Goal: Task Accomplishment & Management: Manage account settings

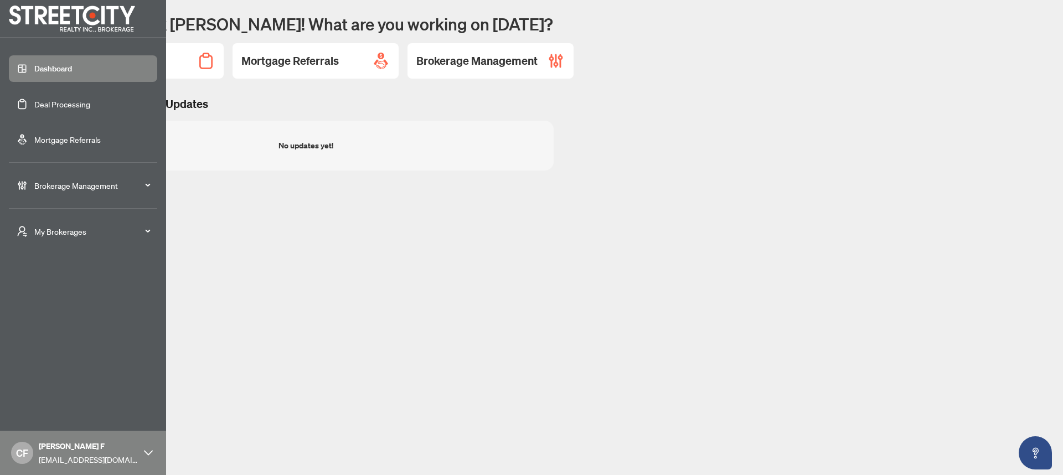
click at [39, 231] on span "My Brokerages" at bounding box center [91, 231] width 115 height 12
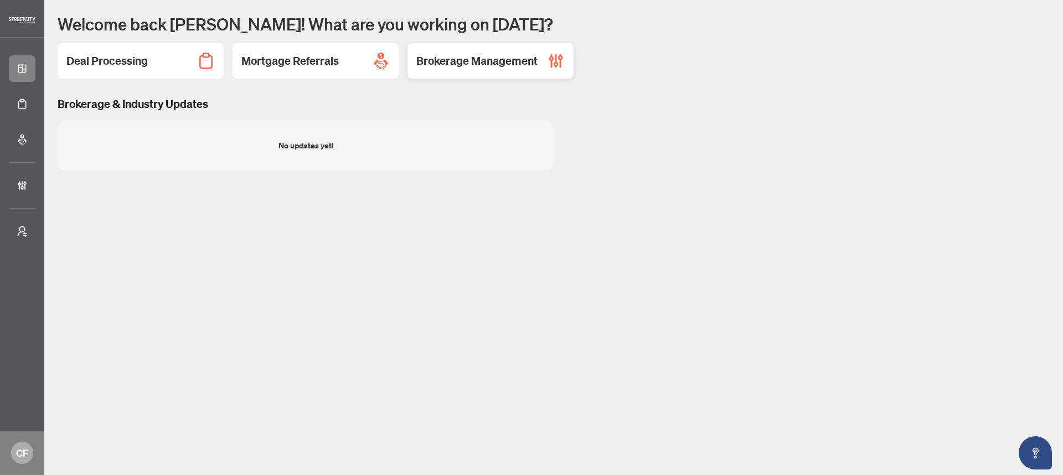
click at [512, 70] on div "Brokerage Management" at bounding box center [490, 60] width 166 height 35
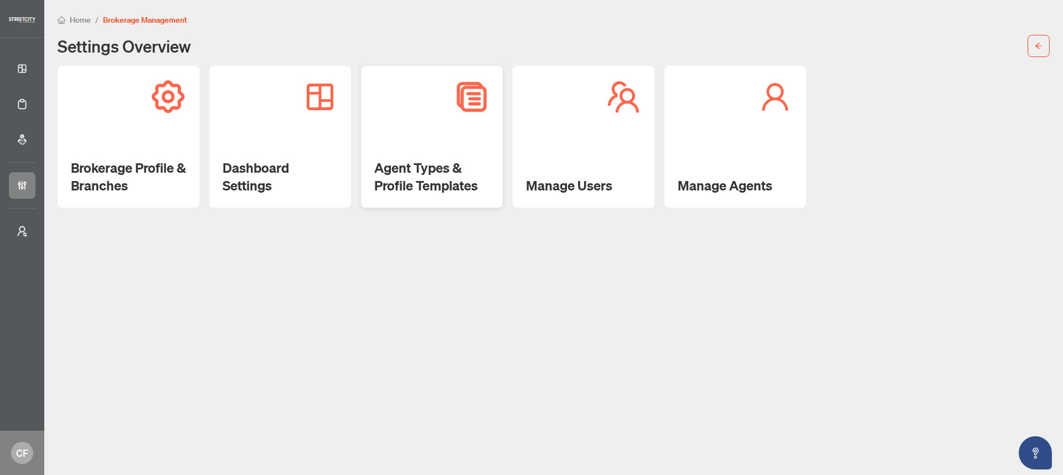
click at [410, 172] on h2 "Agent Types & Profile Templates" at bounding box center [431, 176] width 115 height 35
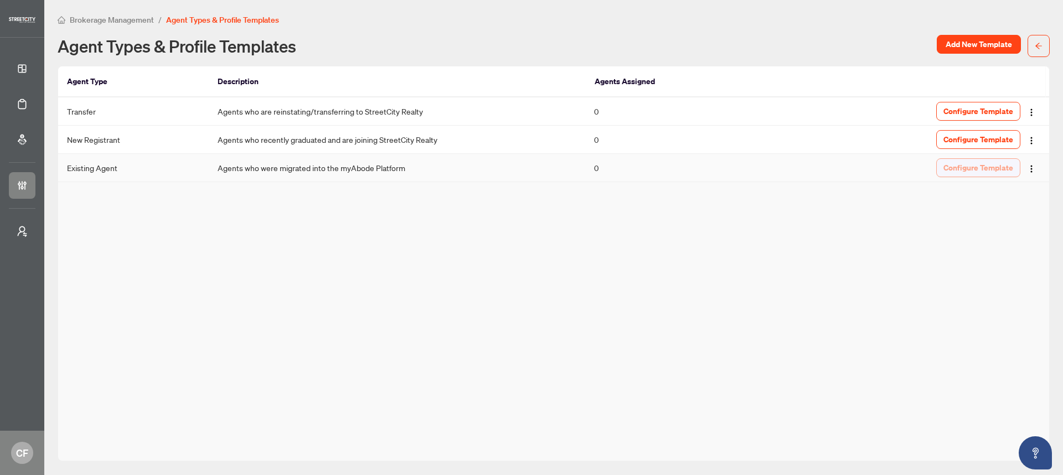
click at [970, 169] on span "Configure Template" at bounding box center [978, 168] width 70 height 18
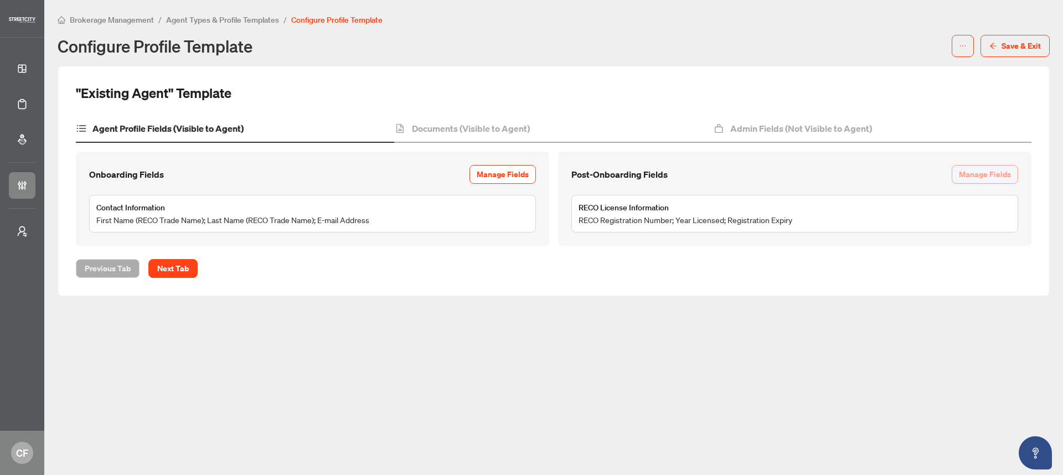
click at [991, 173] on span "Manage Fields" at bounding box center [985, 175] width 52 height 18
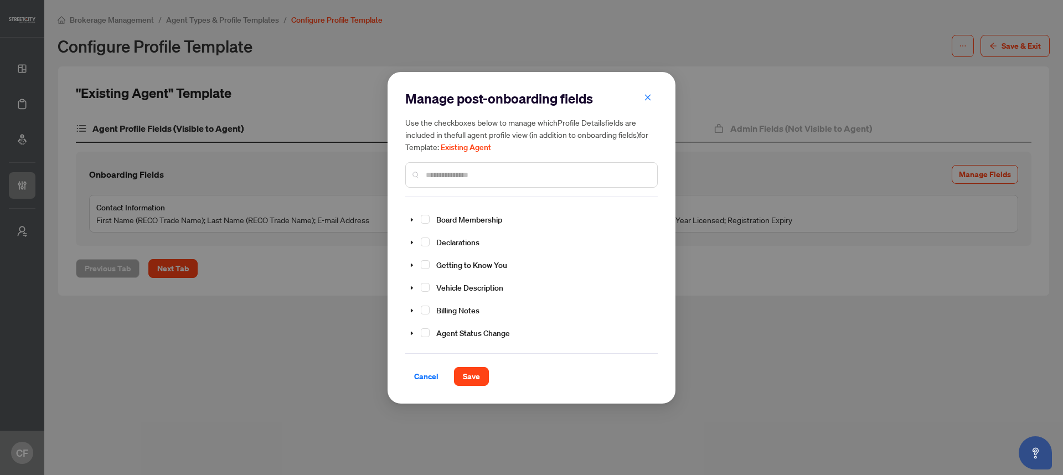
scroll to position [134, 0]
click at [411, 217] on icon "caret-down" at bounding box center [412, 219] width 6 height 6
click at [437, 259] on span "Select Year Licensed" at bounding box center [438, 263] width 9 height 9
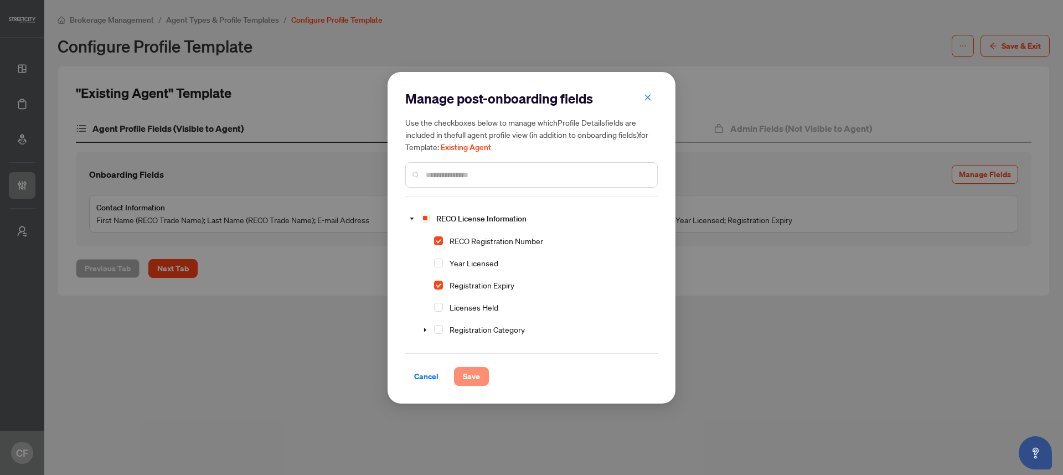
click at [479, 384] on span "Save" at bounding box center [471, 377] width 17 height 18
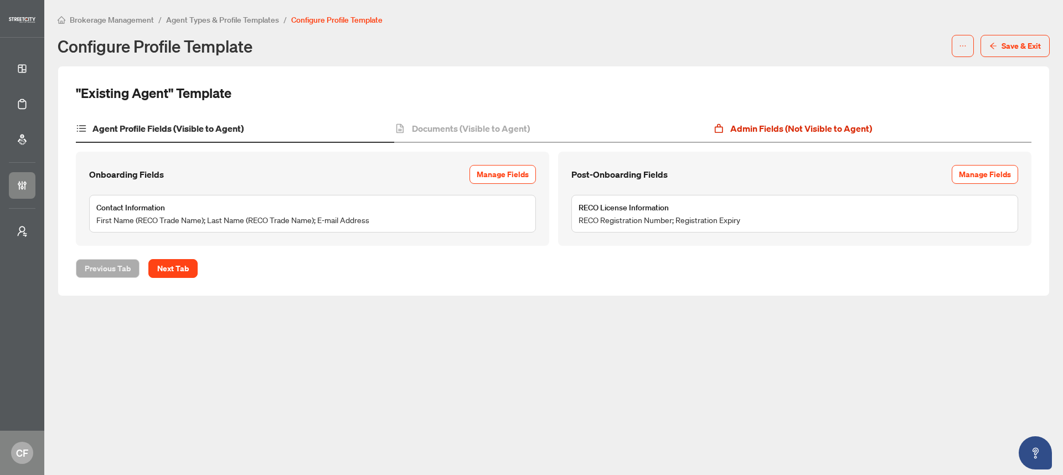
click at [843, 123] on h4 "Admin Fields (Not Visible to Agent)" at bounding box center [801, 128] width 142 height 13
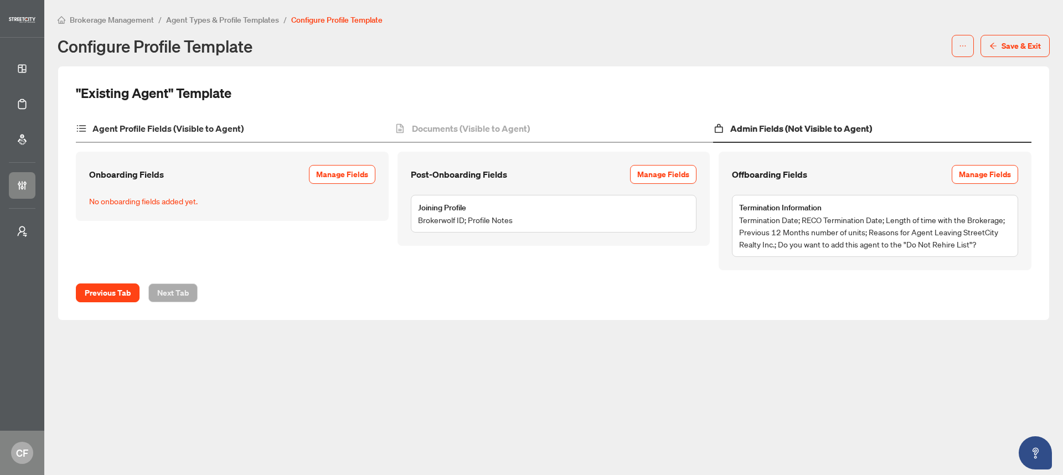
click at [307, 134] on div "Agent Profile Fields (Visible to Agent)" at bounding box center [235, 129] width 318 height 28
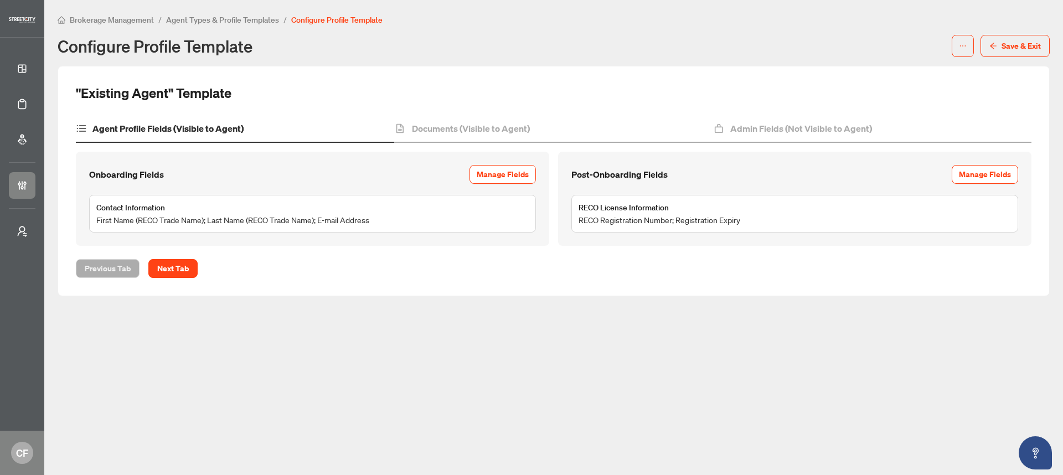
click at [241, 22] on span "Agent Types & Profile Templates" at bounding box center [222, 20] width 113 height 10
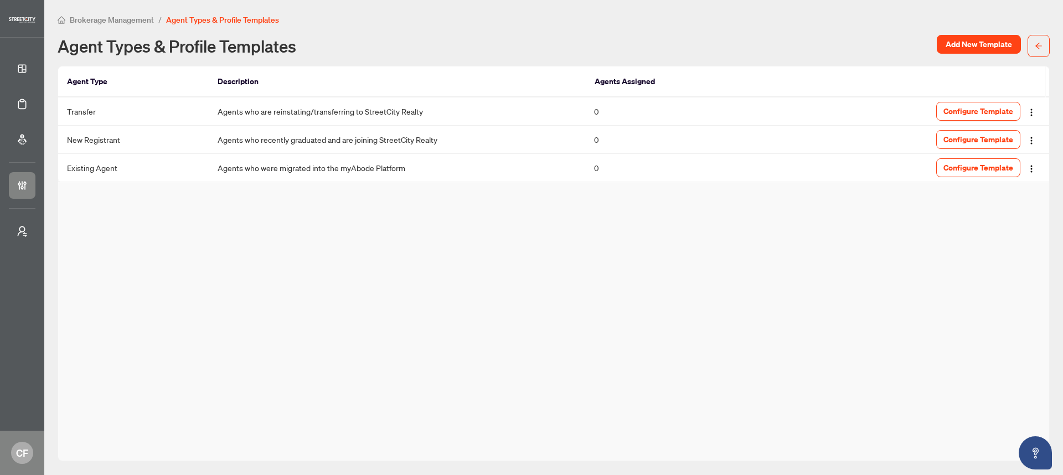
click at [121, 18] on span "Brokerage Management" at bounding box center [112, 20] width 84 height 10
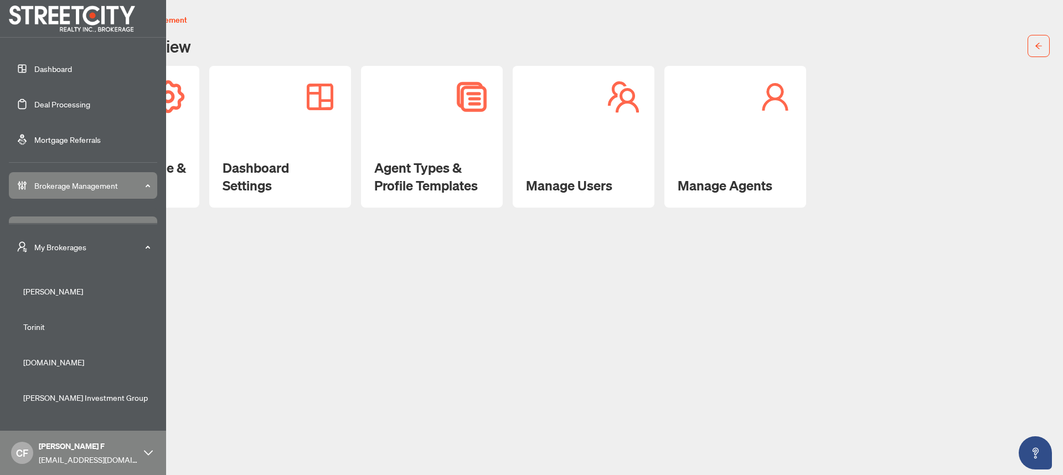
click at [34, 72] on link "Dashboard" at bounding box center [53, 69] width 38 height 10
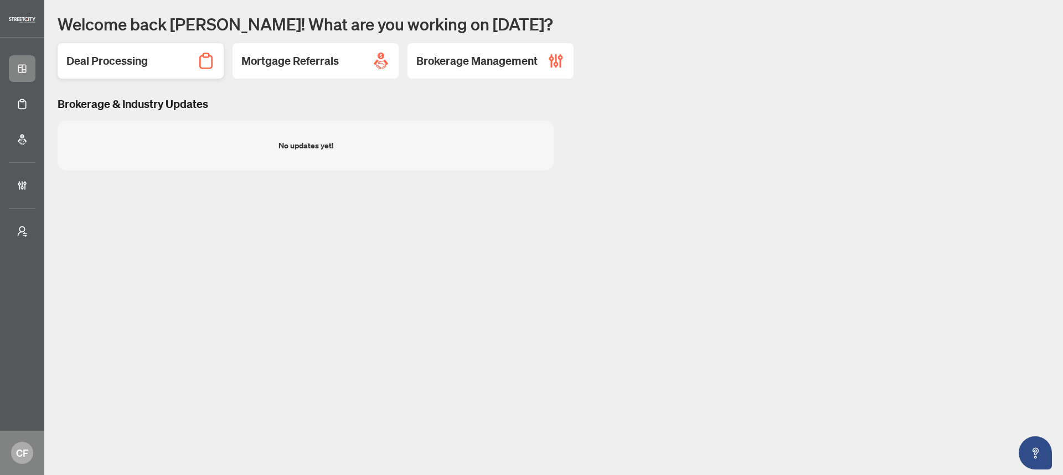
click at [148, 60] on div "Deal Processing" at bounding box center [141, 60] width 166 height 35
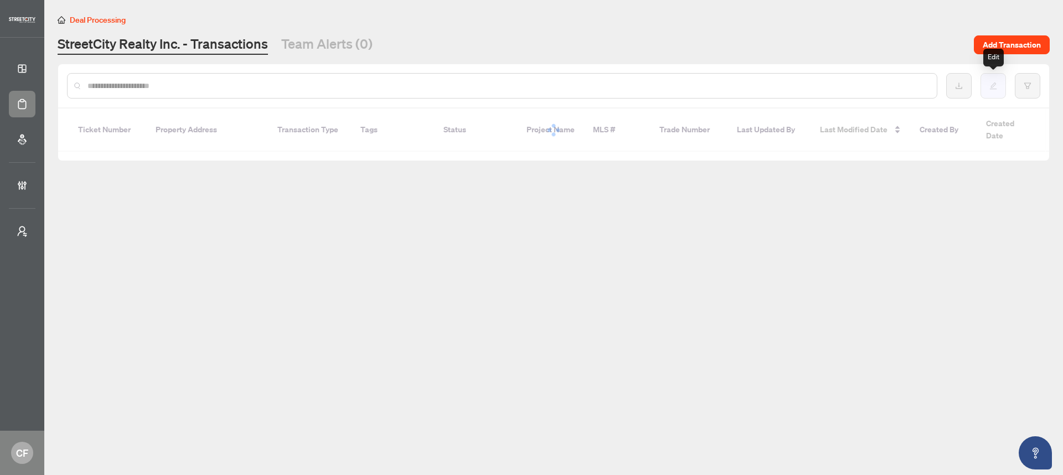
click at [990, 90] on button "button" at bounding box center [992, 85] width 25 height 25
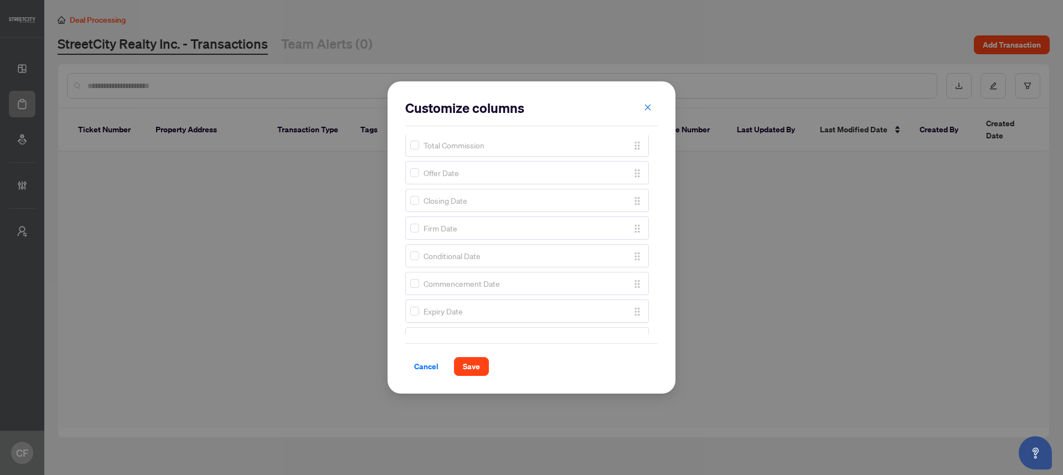
scroll to position [172, 0]
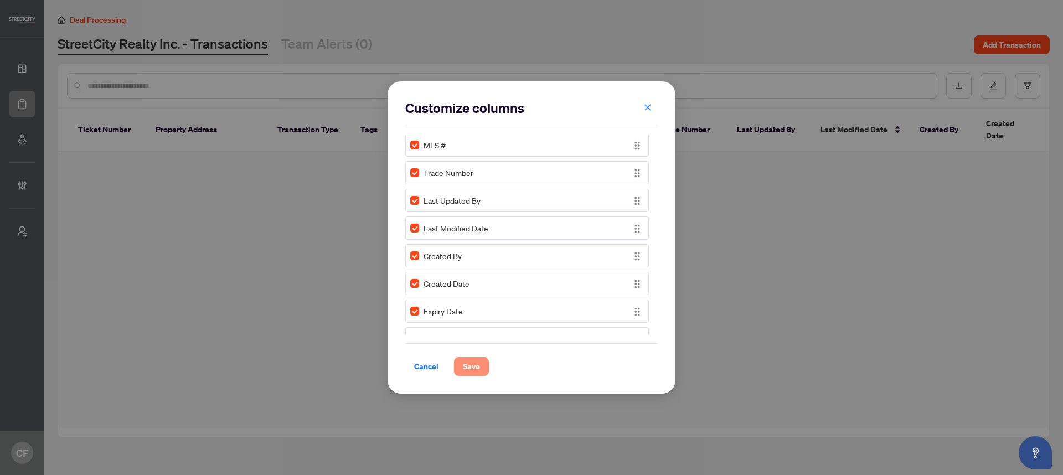
click at [479, 363] on button "Save" at bounding box center [471, 366] width 35 height 19
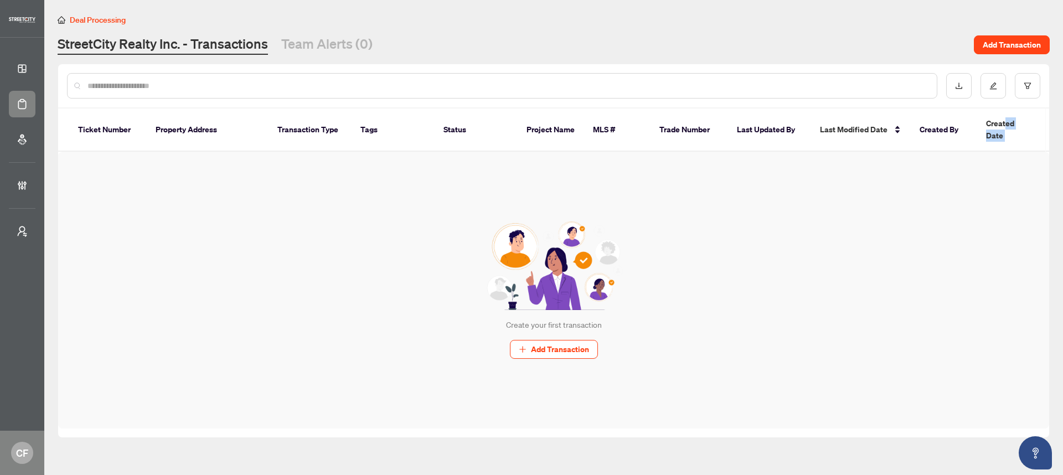
drag, startPoint x: 1006, startPoint y: 126, endPoint x: 1113, endPoint y: 125, distance: 106.3
click at [1062, 125] on html "Dashboard Deal Processing Mortgage Referrals Brokerage Management My Brokerages…" at bounding box center [531, 237] width 1063 height 475
click at [860, 260] on div "Create your first transaction Add Transaction" at bounding box center [553, 290] width 991 height 277
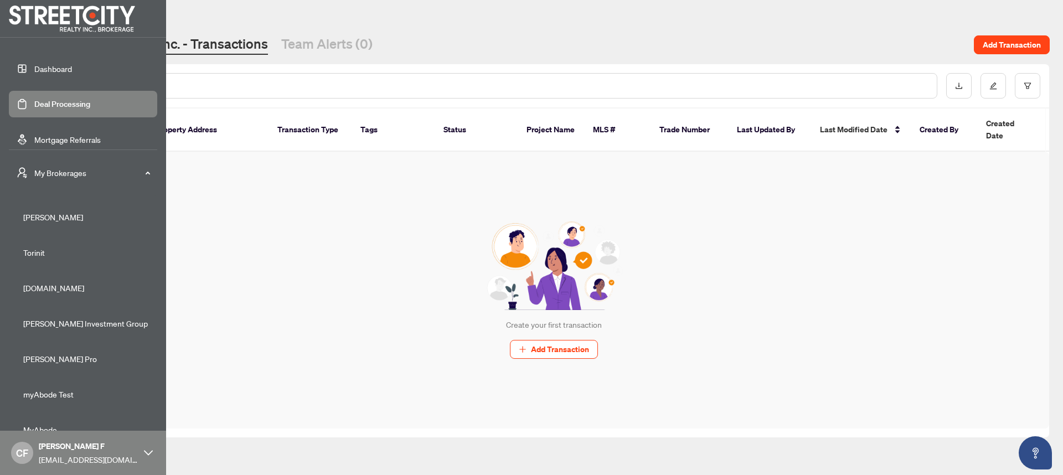
click at [56, 71] on link "Dashboard" at bounding box center [53, 69] width 38 height 10
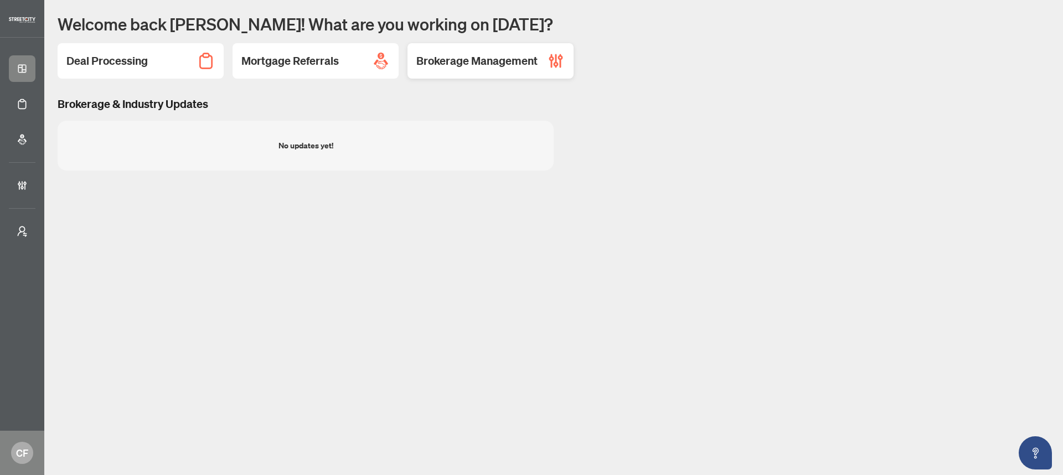
click at [463, 59] on h2 "Brokerage Management" at bounding box center [476, 61] width 121 height 16
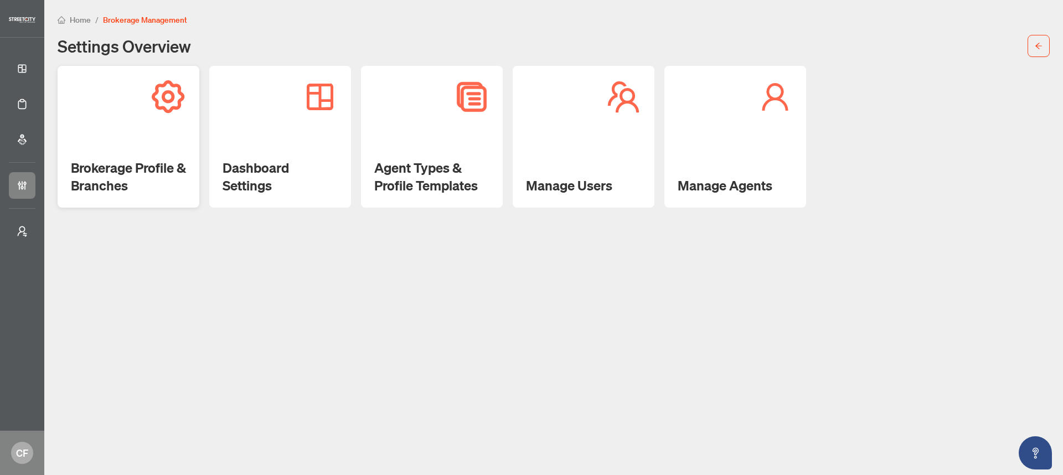
click at [135, 153] on div "Brokerage Profile & Branches" at bounding box center [129, 137] width 142 height 142
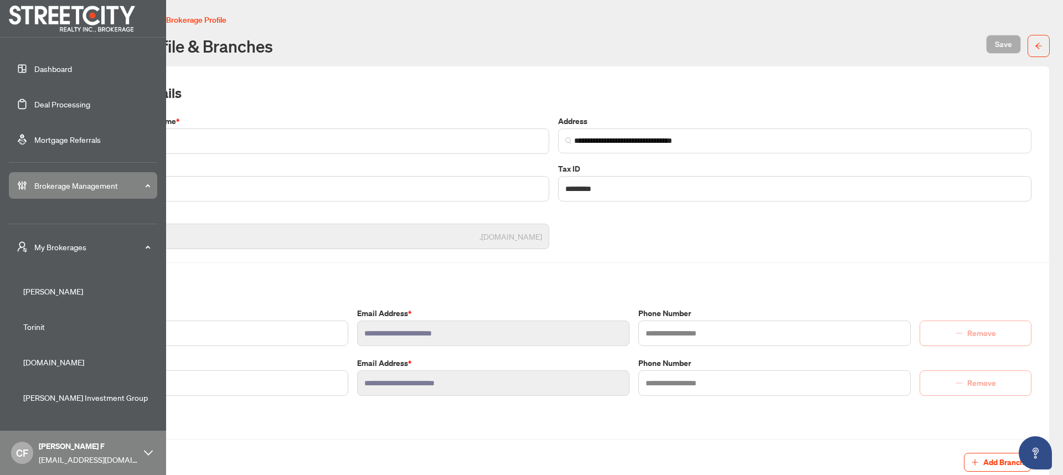
click at [34, 67] on link "Dashboard" at bounding box center [53, 69] width 38 height 10
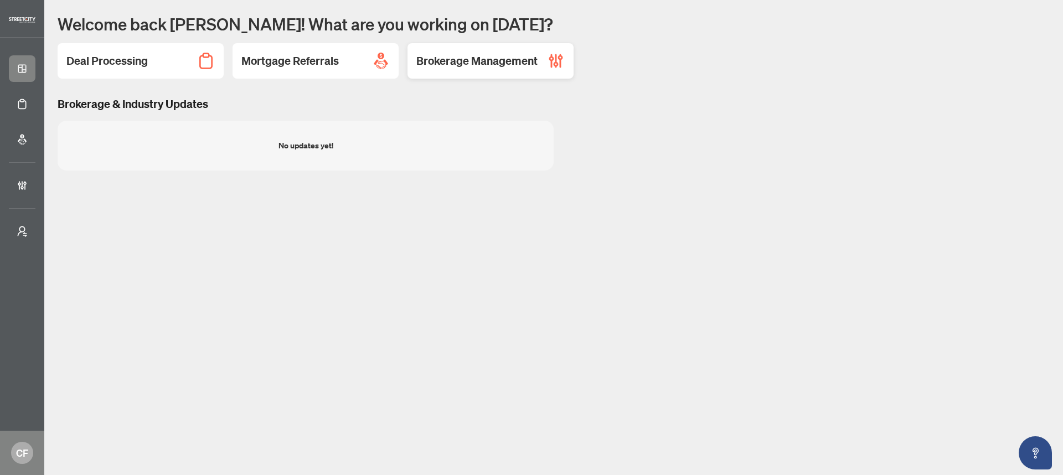
click at [491, 59] on h2 "Brokerage Management" at bounding box center [476, 61] width 121 height 16
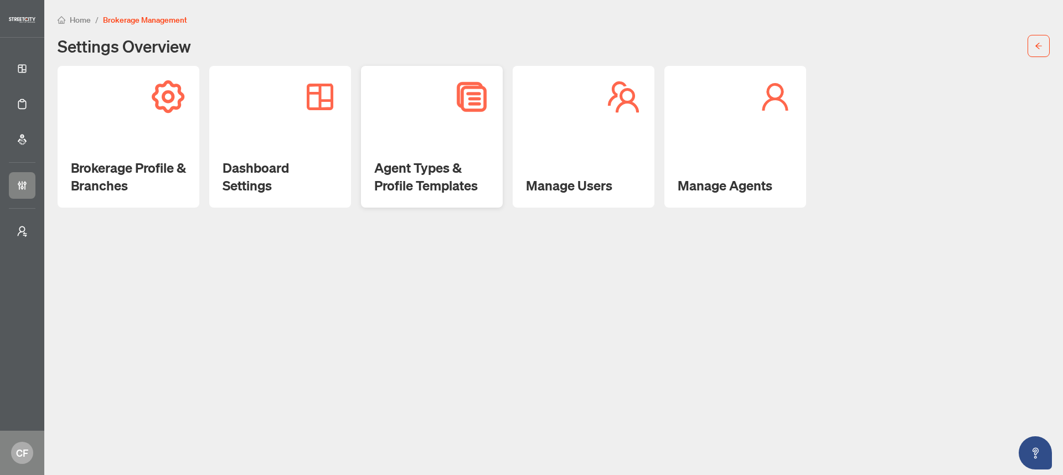
click at [444, 146] on div "Agent Types & Profile Templates" at bounding box center [432, 137] width 142 height 142
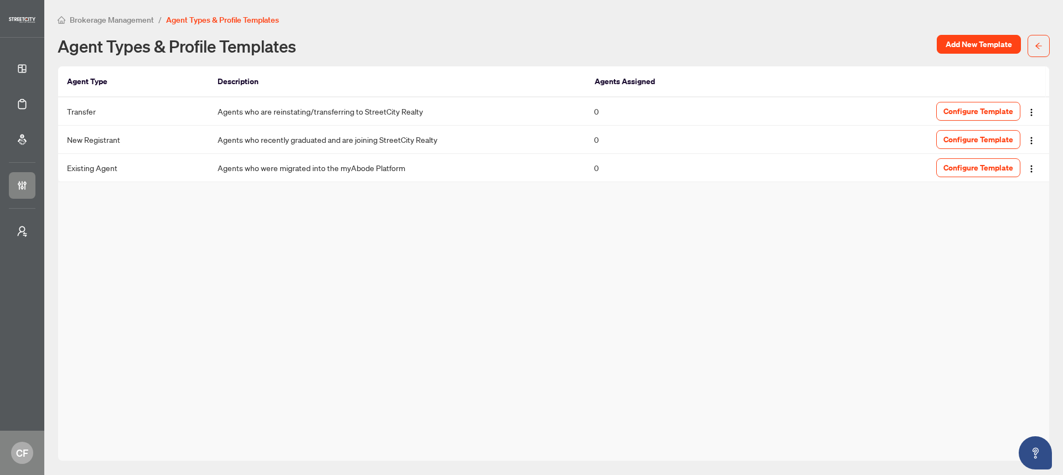
click at [116, 21] on span "Brokerage Management" at bounding box center [112, 20] width 84 height 10
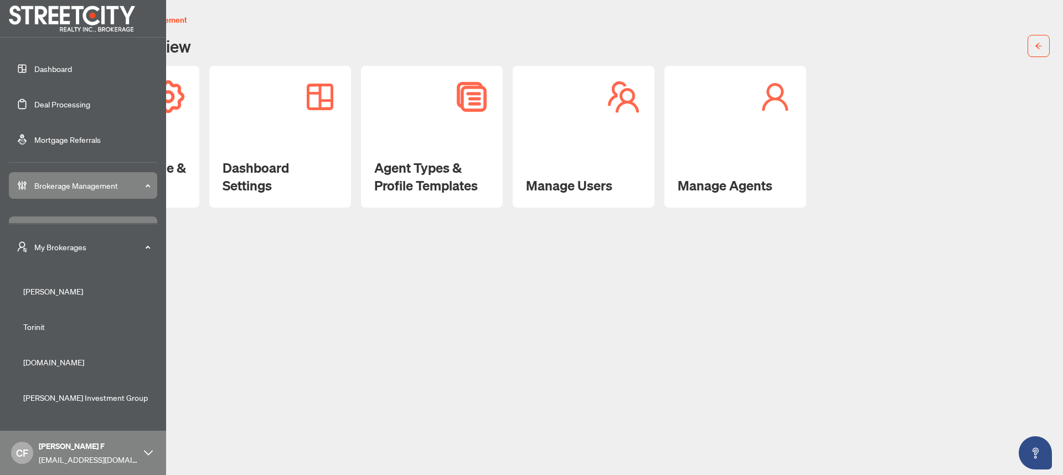
click at [38, 70] on link "Dashboard" at bounding box center [53, 69] width 38 height 10
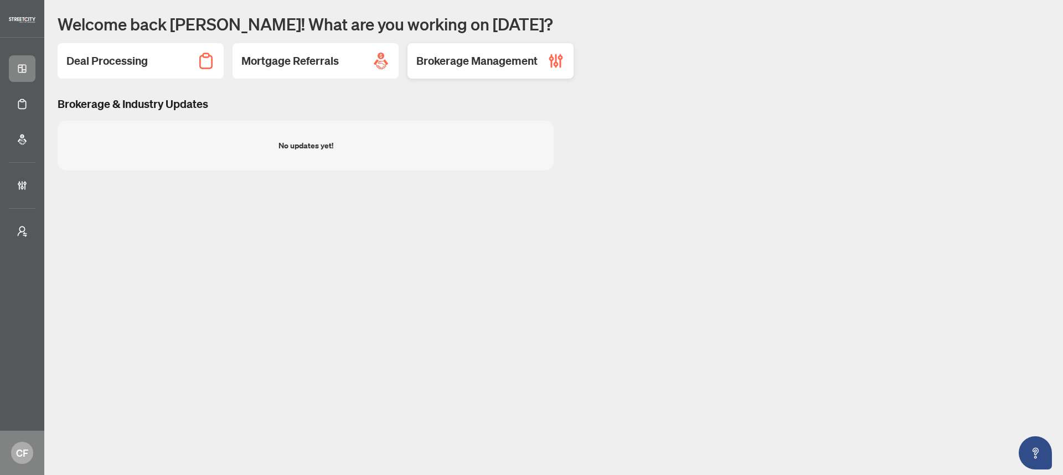
click at [528, 61] on h2 "Brokerage Management" at bounding box center [476, 61] width 121 height 16
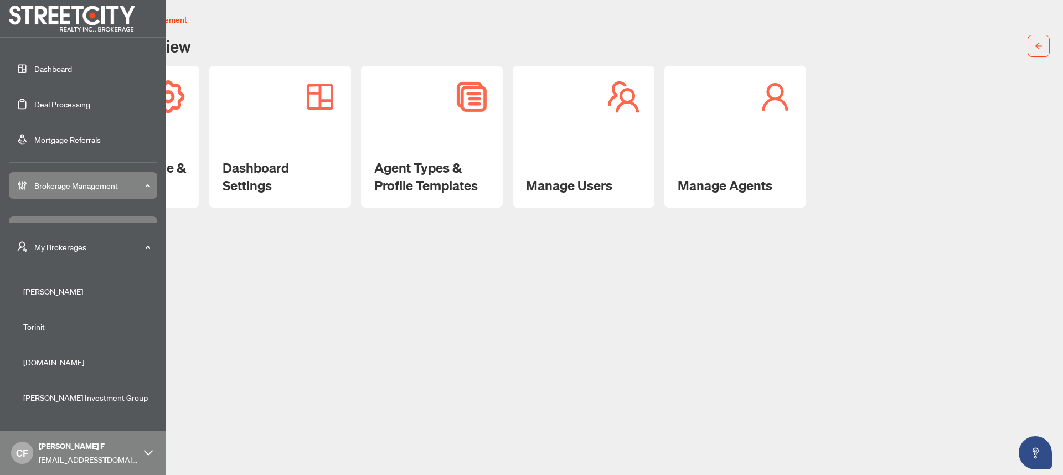
click at [44, 72] on link "Dashboard" at bounding box center [53, 69] width 38 height 10
